Goal: Find specific page/section: Find specific page/section

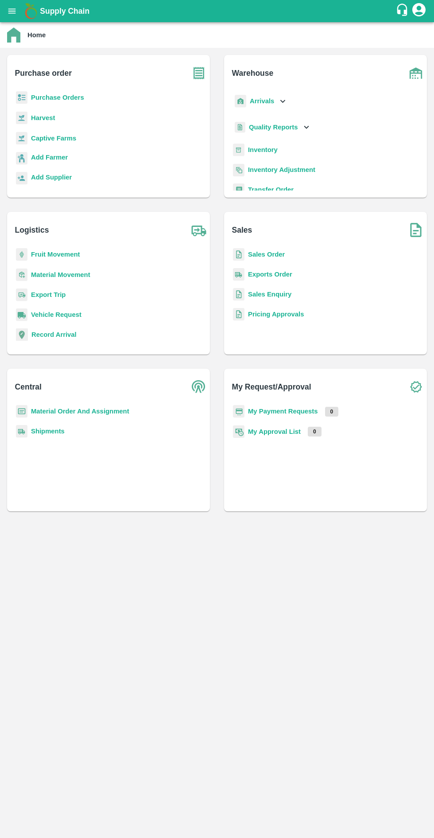
click at [55, 140] on b "Captive Farms" at bounding box center [53, 138] width 45 height 7
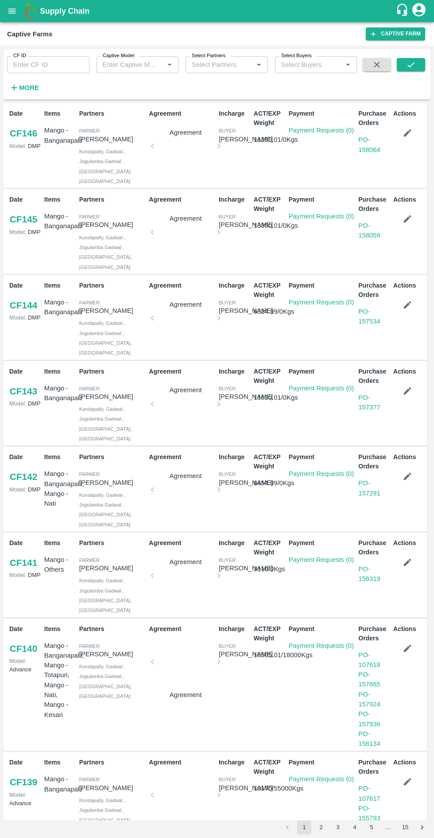
click at [118, 55] on label "Captive Model" at bounding box center [118, 55] width 31 height 7
click at [118, 59] on input "Captive Model" at bounding box center [130, 65] width 62 height 12
click at [137, 61] on input "Captive Model" at bounding box center [130, 65] width 62 height 12
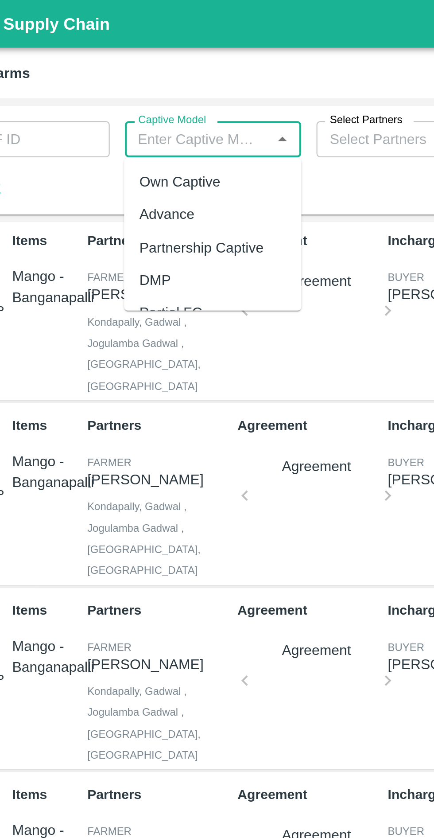
scroll to position [86, 0]
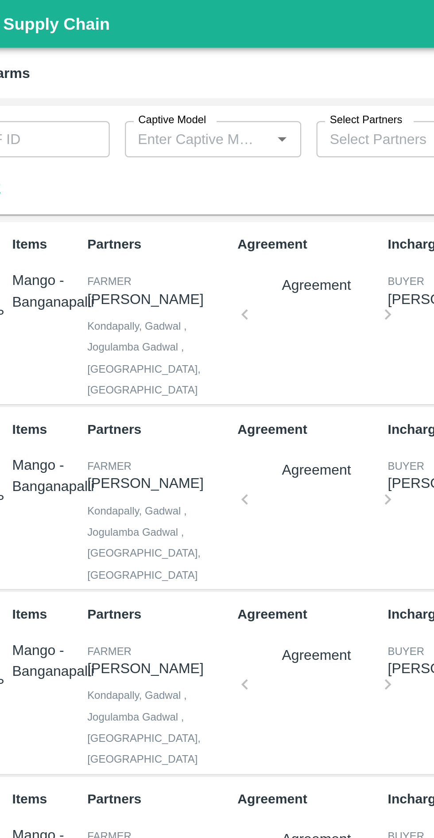
click at [119, 64] on input "Captive Model" at bounding box center [130, 65] width 62 height 12
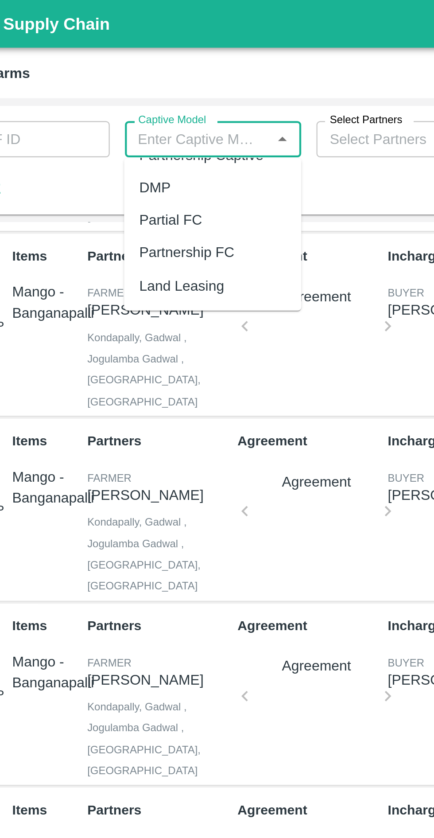
scroll to position [81, 0]
click at [125, 139] on div "Land Leasing" at bounding box center [137, 132] width 82 height 15
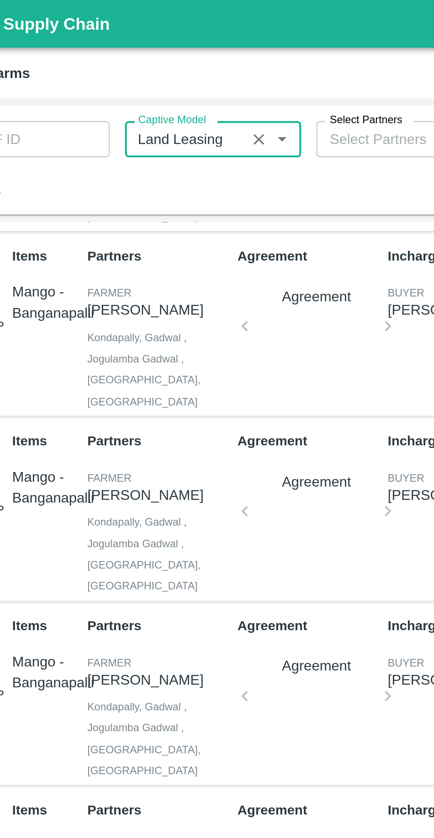
type input "Land Leasing"
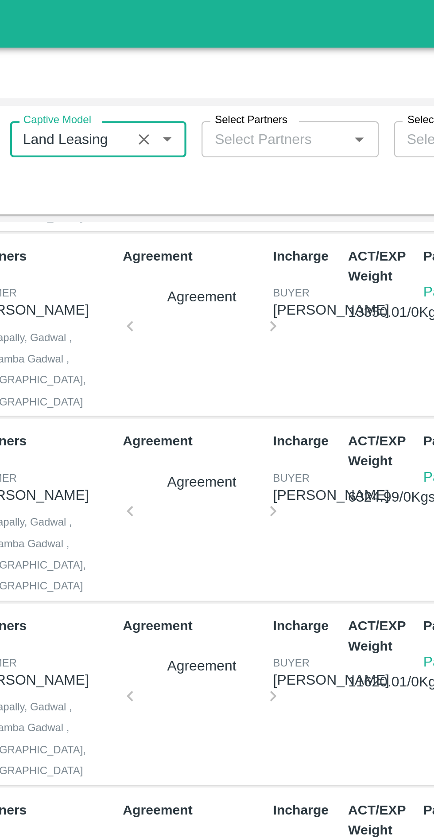
scroll to position [0, 0]
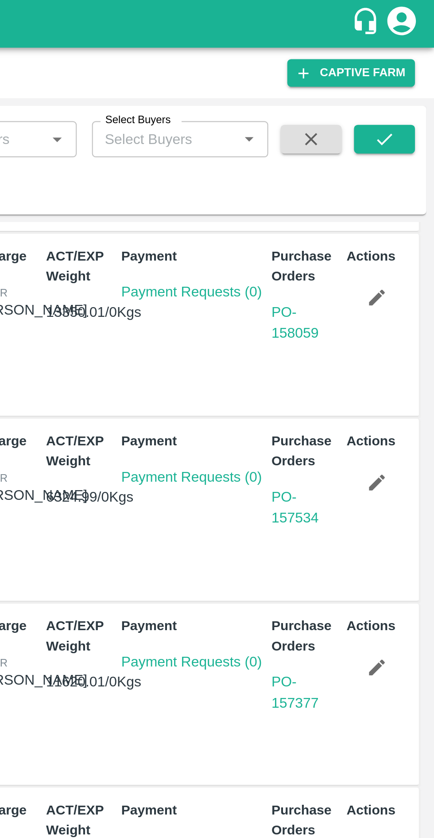
click at [411, 65] on icon "submit" at bounding box center [411, 65] width 10 height 10
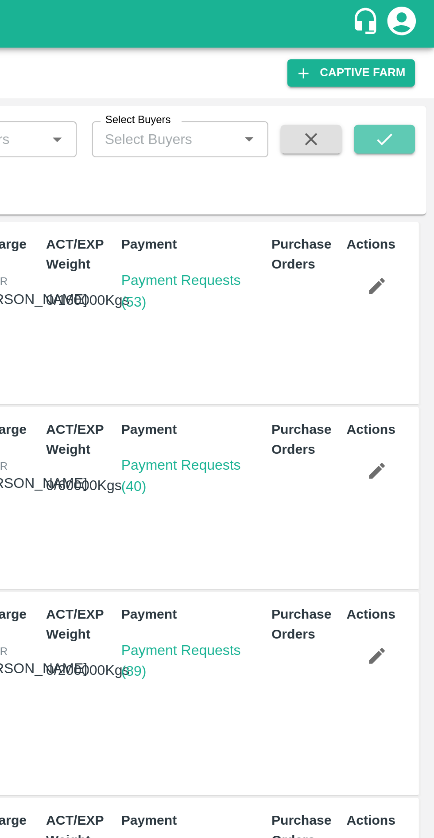
click at [405, 66] on button "submit" at bounding box center [411, 64] width 28 height 13
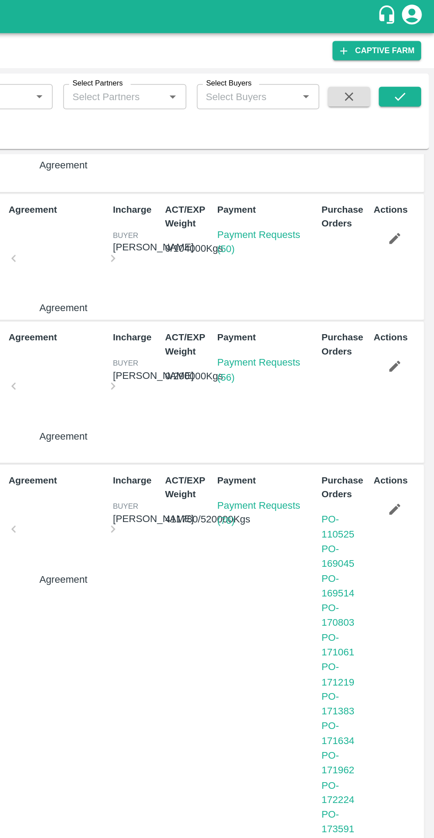
scroll to position [335, 0]
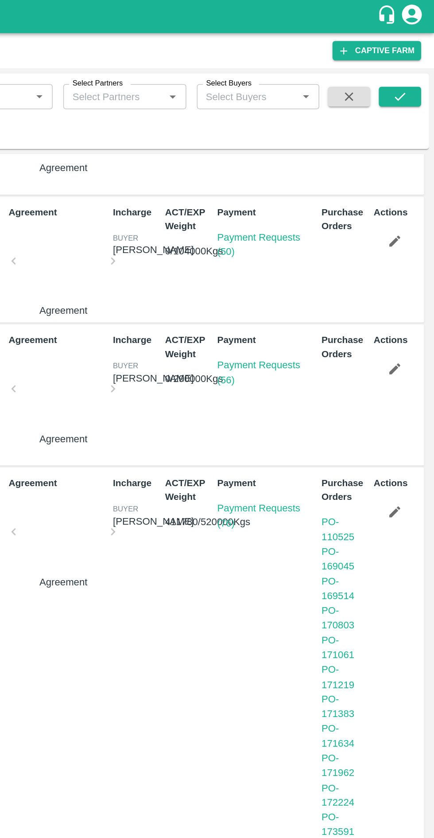
click at [307, 336] on link "Payment Requests (76)" at bounding box center [316, 344] width 55 height 17
